Goal: Task Accomplishment & Management: Manage account settings

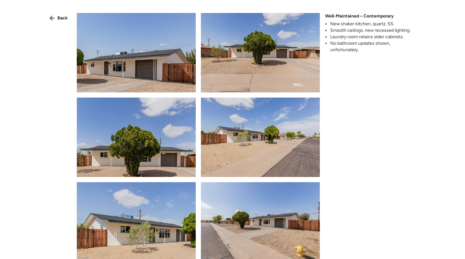
scroll to position [186, 0]
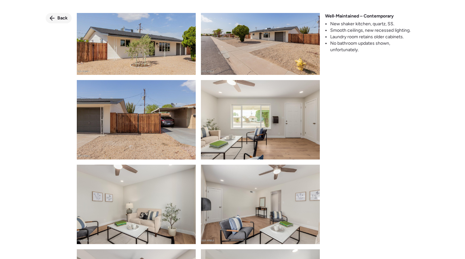
click at [53, 14] on div "Back" at bounding box center [59, 18] width 26 height 10
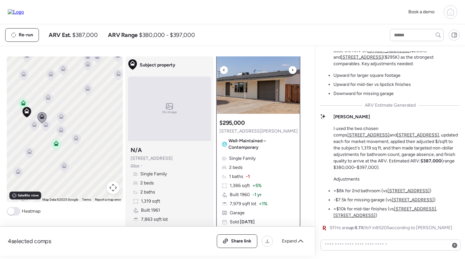
scroll to position [26, 0]
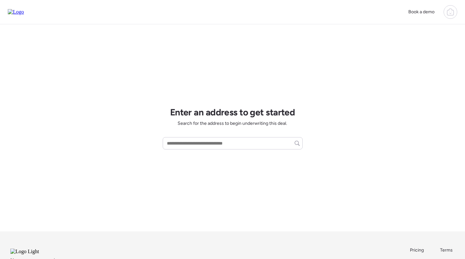
click at [456, 9] on div at bounding box center [451, 12] width 14 height 14
click at [389, 119] on div "Logout" at bounding box center [405, 126] width 104 height 17
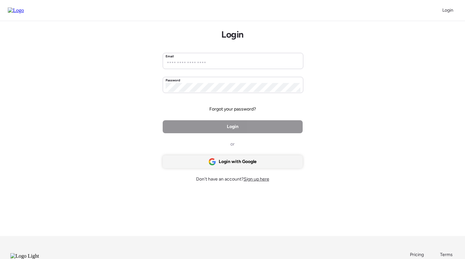
click at [265, 161] on div "Login with Google" at bounding box center [233, 161] width 140 height 13
